Goal: Task Accomplishment & Management: Use online tool/utility

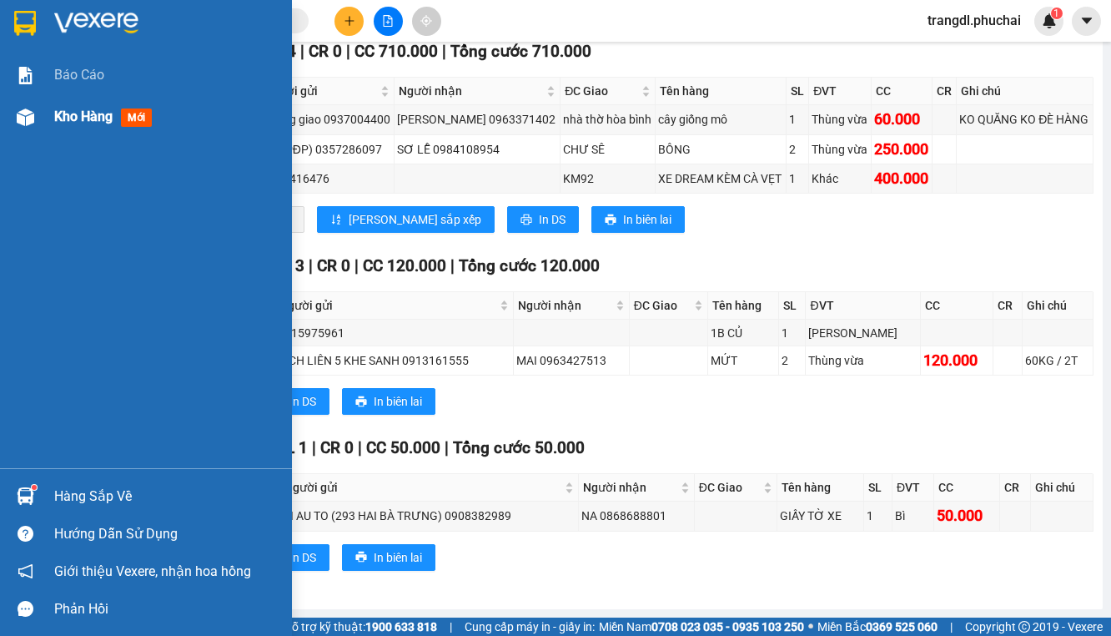
click at [31, 117] on img at bounding box center [26, 117] width 18 height 18
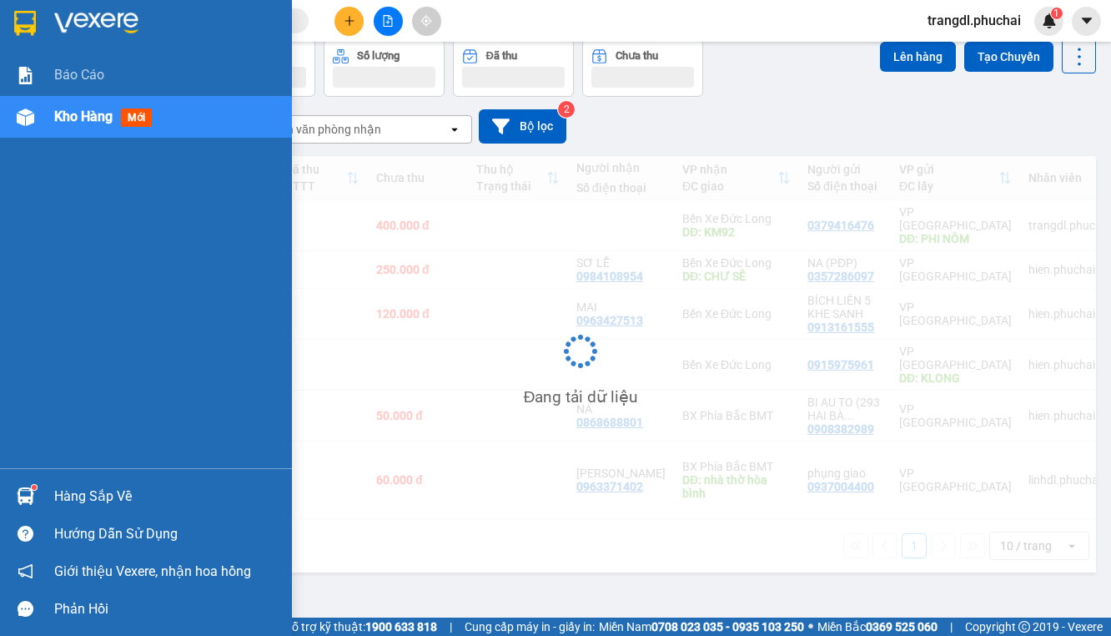
scroll to position [77, 0]
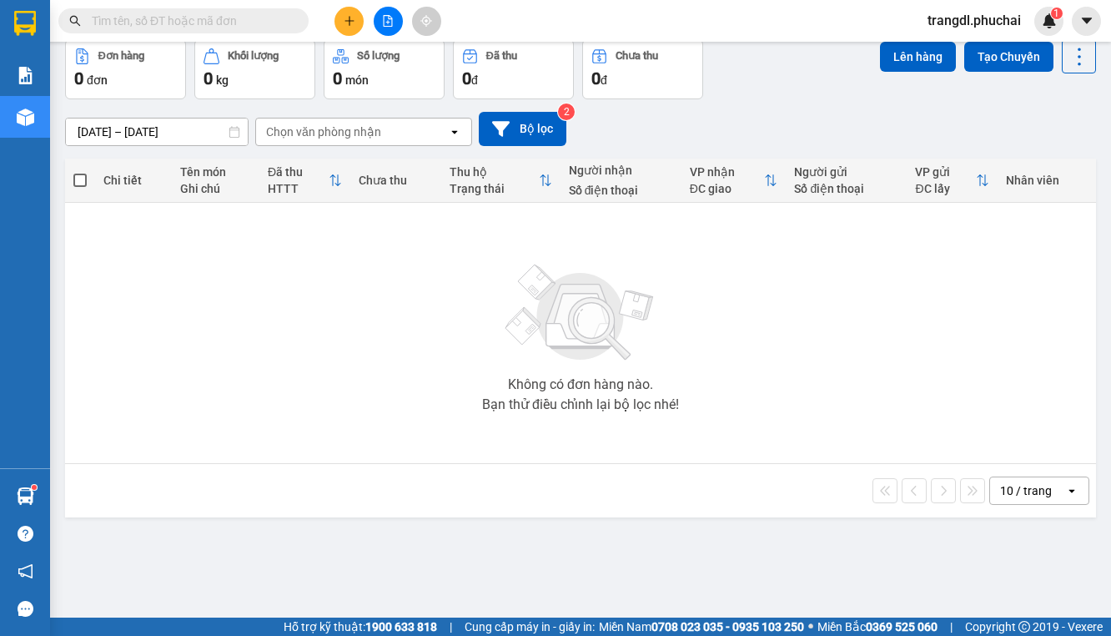
drag, startPoint x: 383, startPoint y: 16, endPoint x: 300, endPoint y: 41, distance: 86.3
click at [385, 19] on icon "file-add" at bounding box center [388, 21] width 12 height 12
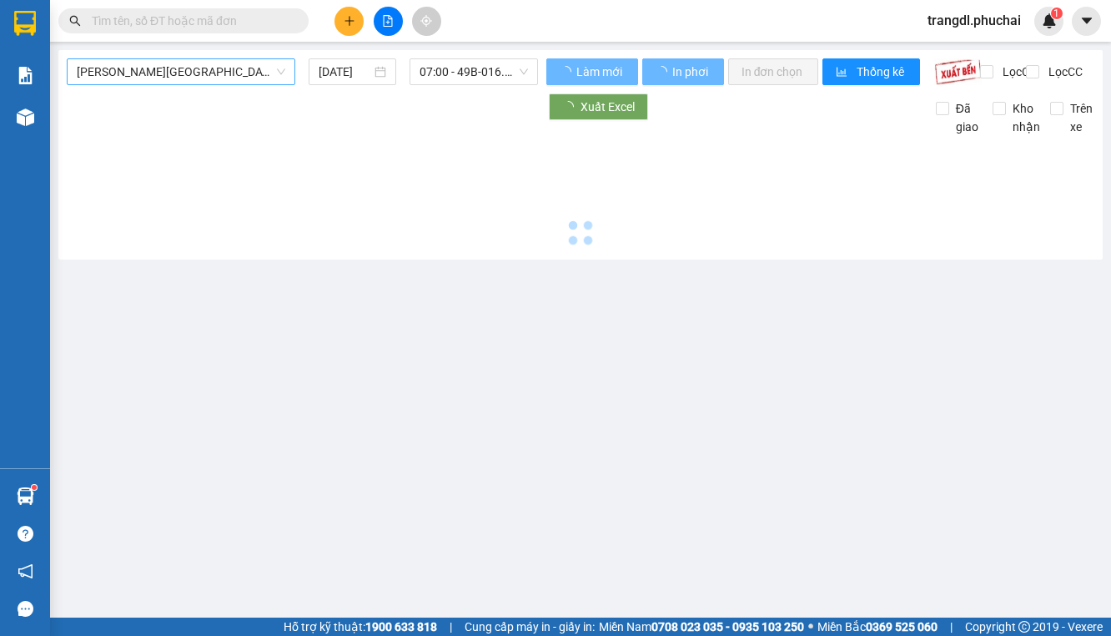
click at [229, 74] on span "[PERSON_NAME][GEOGRAPHIC_DATA]" at bounding box center [181, 71] width 209 height 25
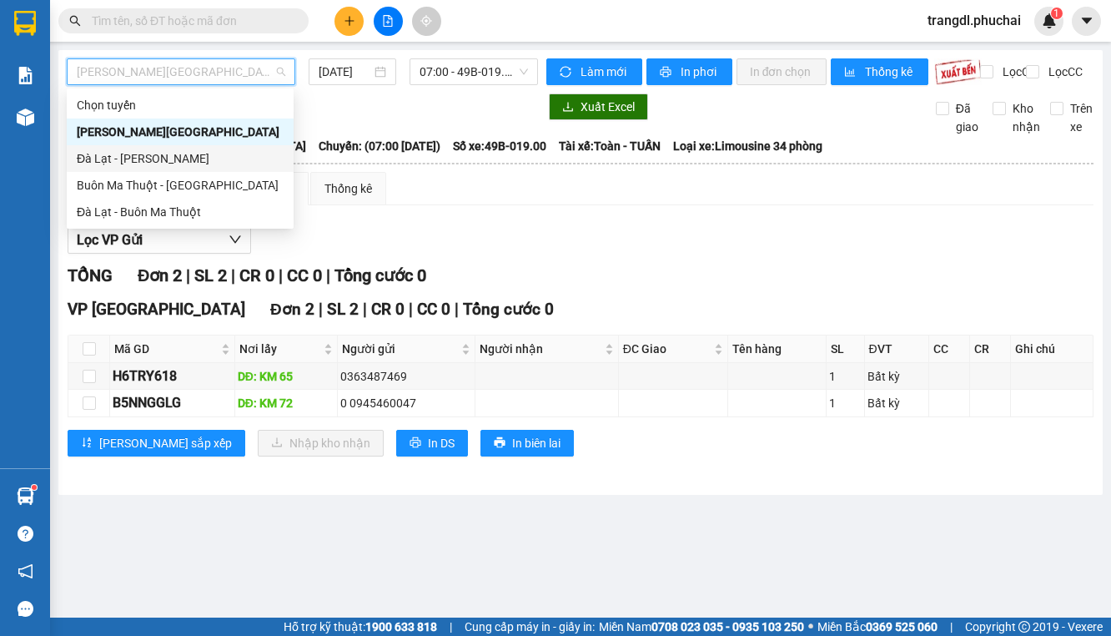
click at [230, 169] on div "Đà Lạt - [PERSON_NAME]" at bounding box center [180, 158] width 227 height 27
type input "[DATE]"
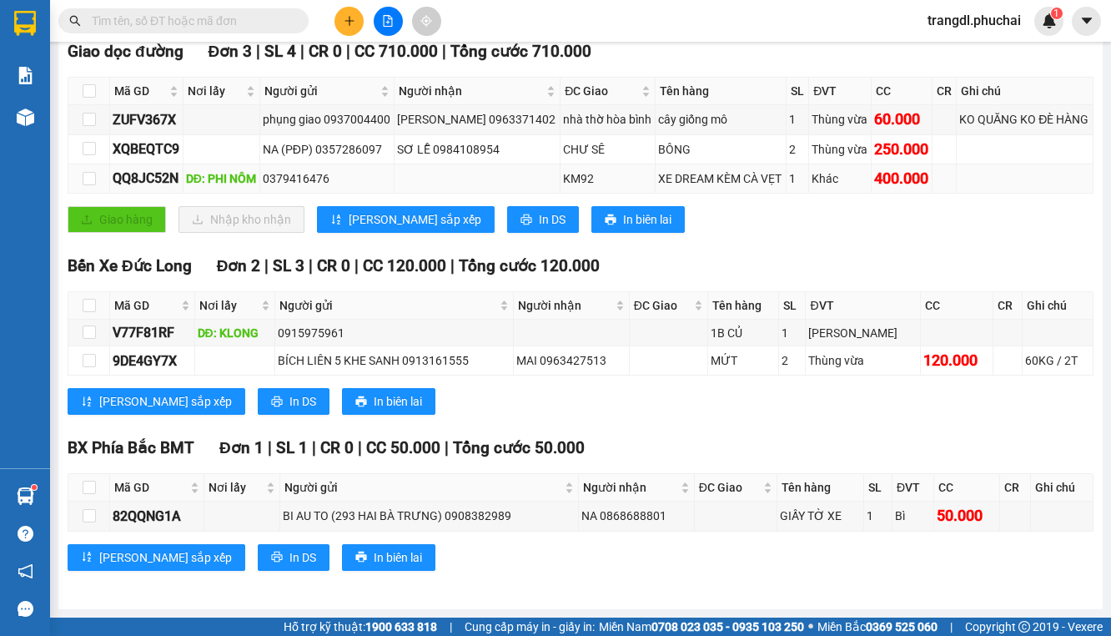
scroll to position [281, 0]
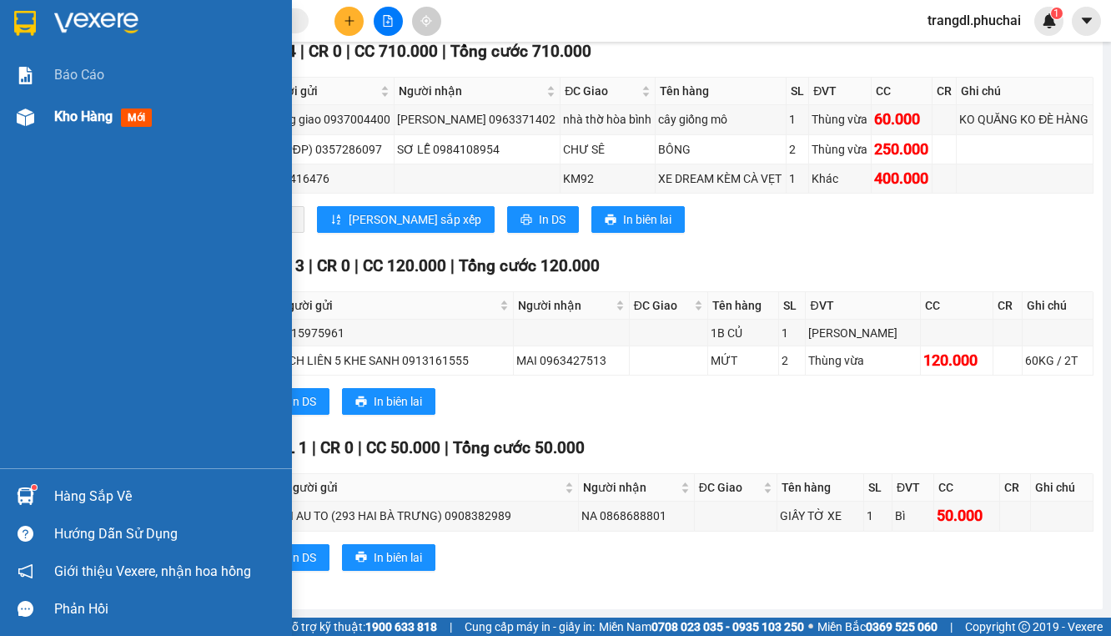
click at [44, 110] on div "Kho hàng mới" at bounding box center [146, 117] width 292 height 42
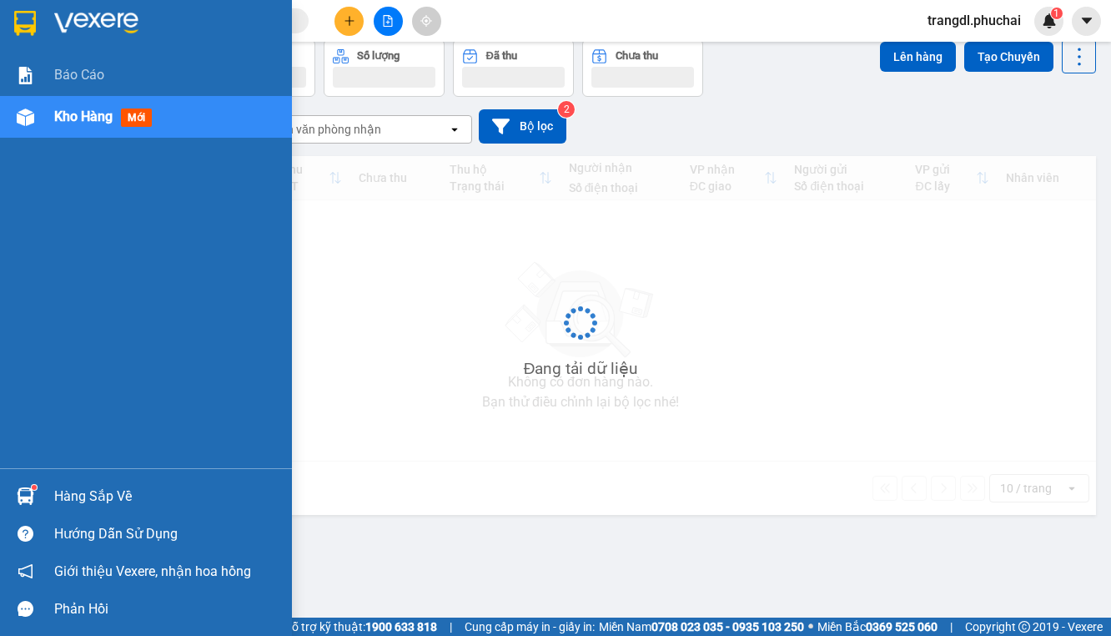
scroll to position [77, 0]
